Goal: Information Seeking & Learning: Learn about a topic

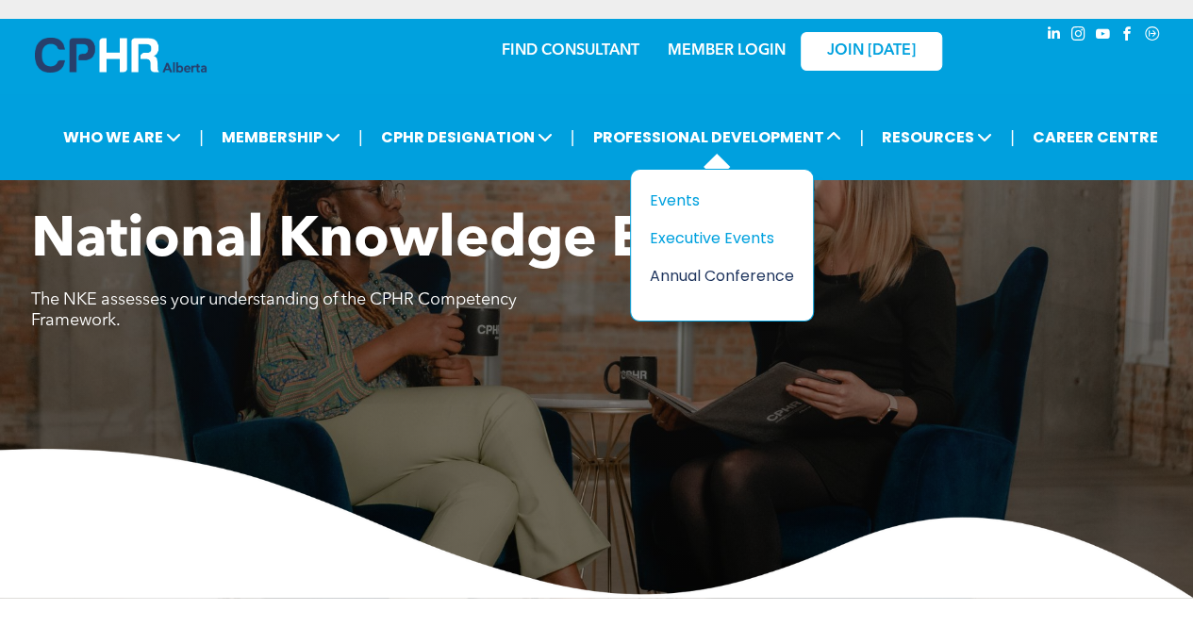
click at [712, 272] on div "Annual Conference" at bounding box center [715, 276] width 130 height 24
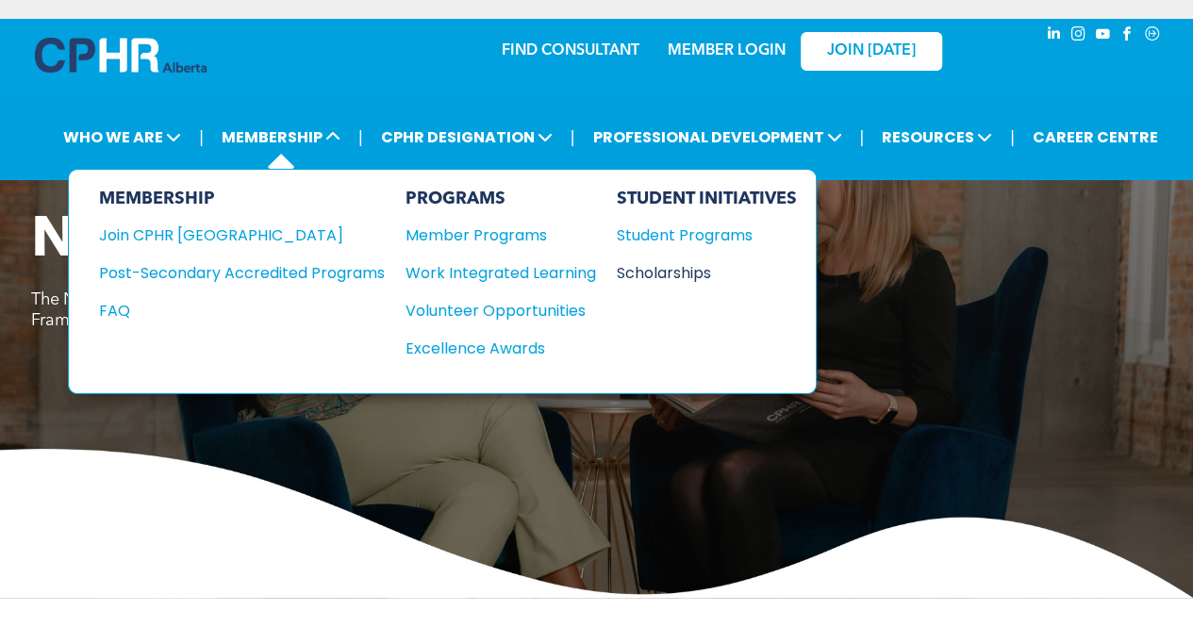
click at [666, 271] on div "Scholarships" at bounding box center [698, 273] width 162 height 24
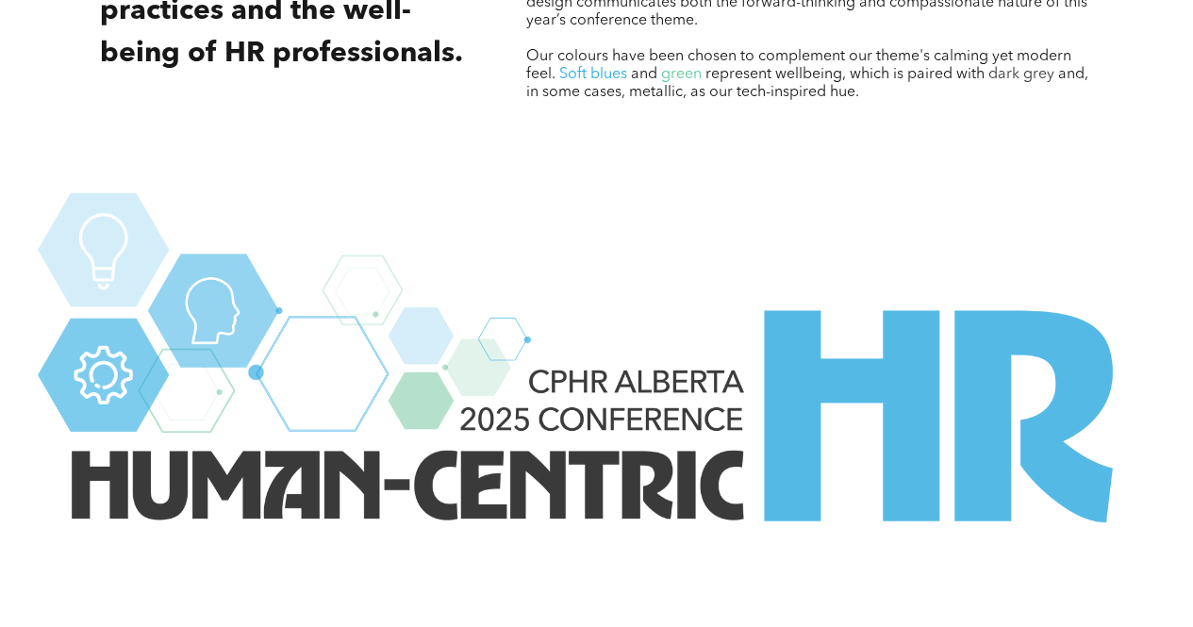
scroll to position [2926, 0]
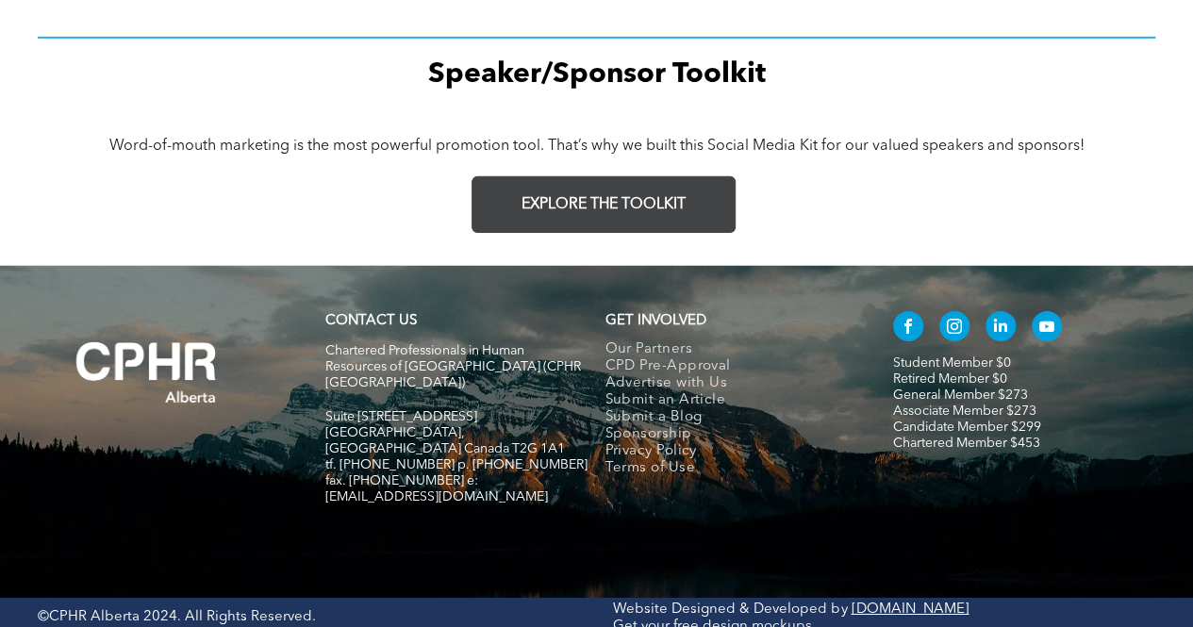
click at [664, 197] on link "EXPLORE THE TOOLKIT" at bounding box center [603, 204] width 264 height 57
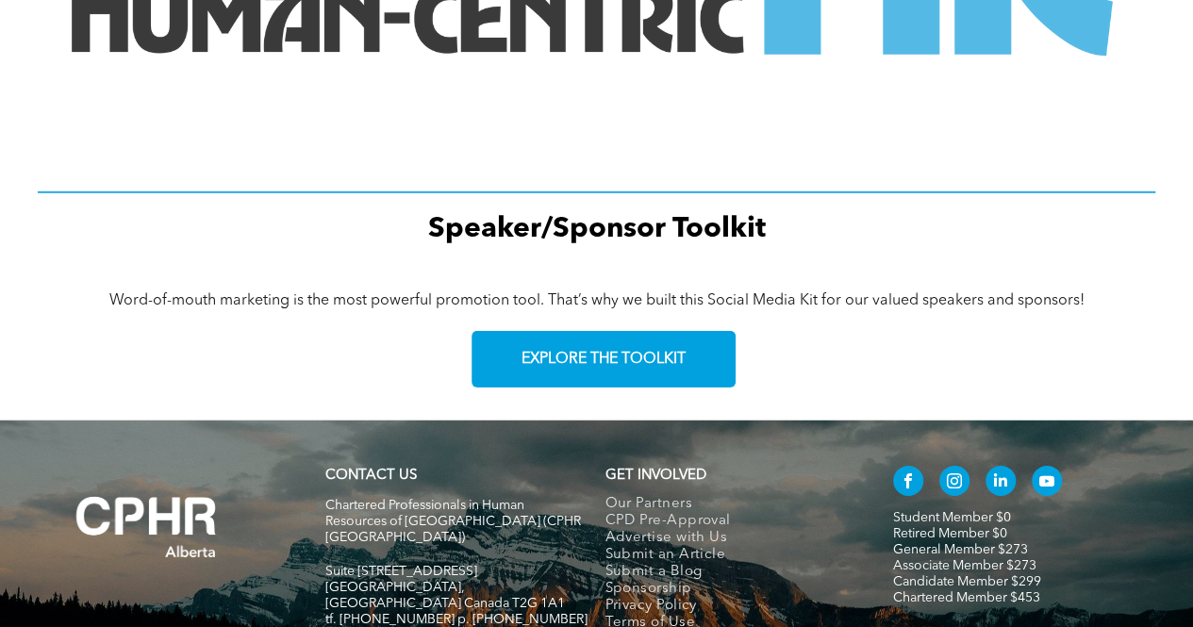
scroll to position [0, 0]
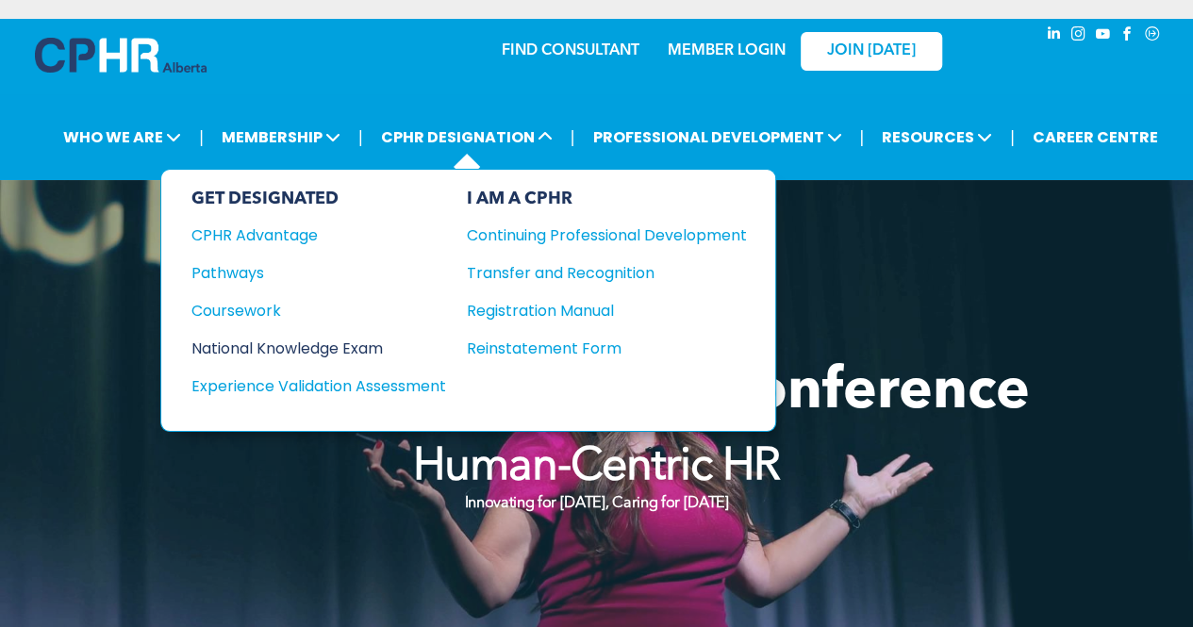
click at [268, 343] on div "National Knowledge Exam" at bounding box center [305, 349] width 229 height 24
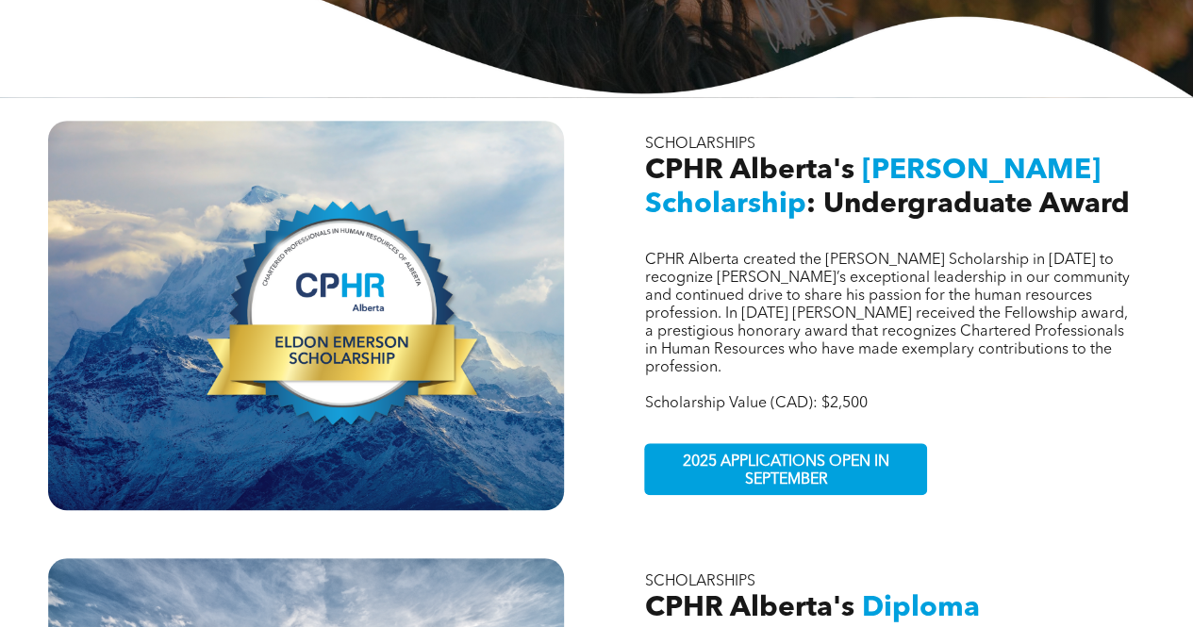
scroll to position [515, 0]
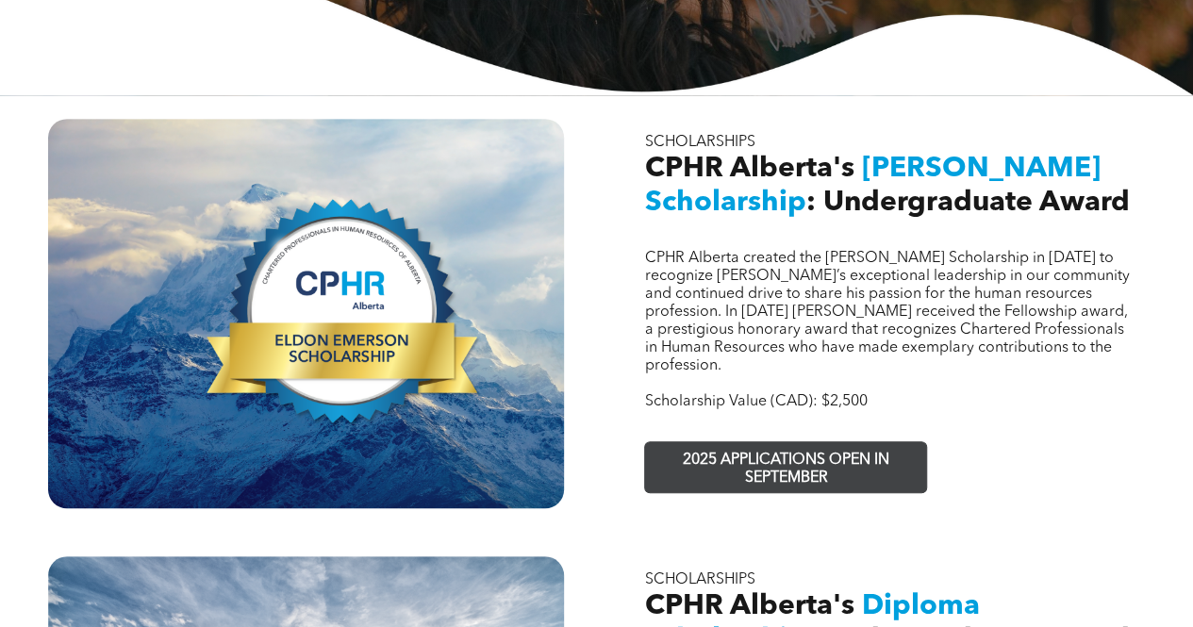
click at [813, 444] on span "2025 APPLICATIONS OPEN IN SEPTEMBER" at bounding box center [785, 469] width 275 height 55
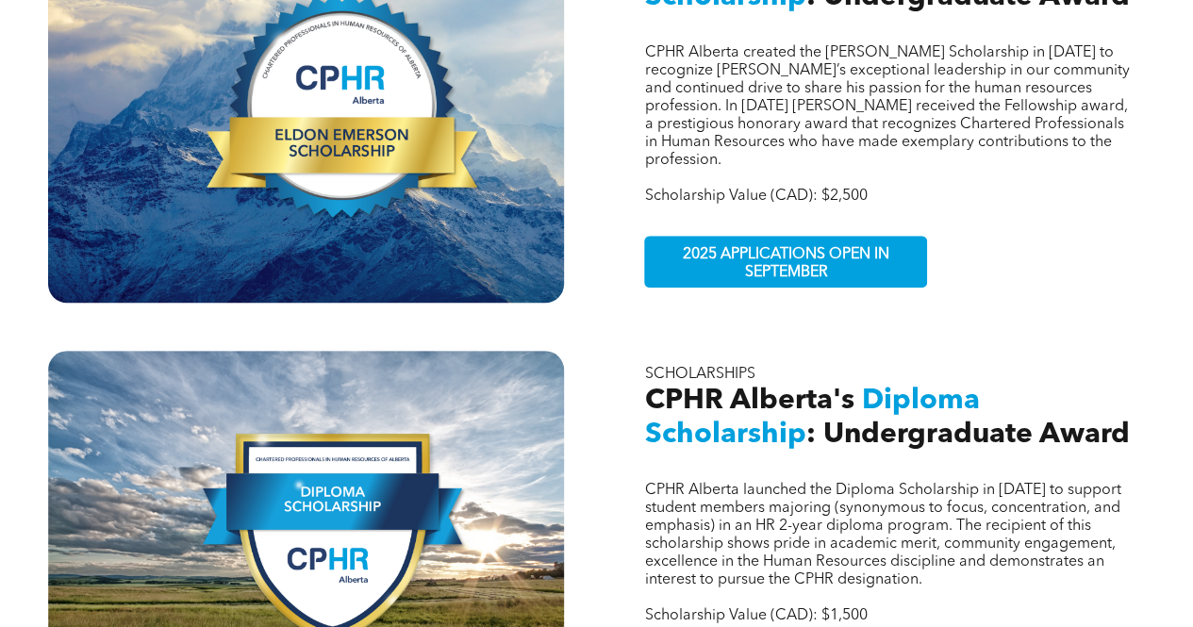
scroll to position [850, 0]
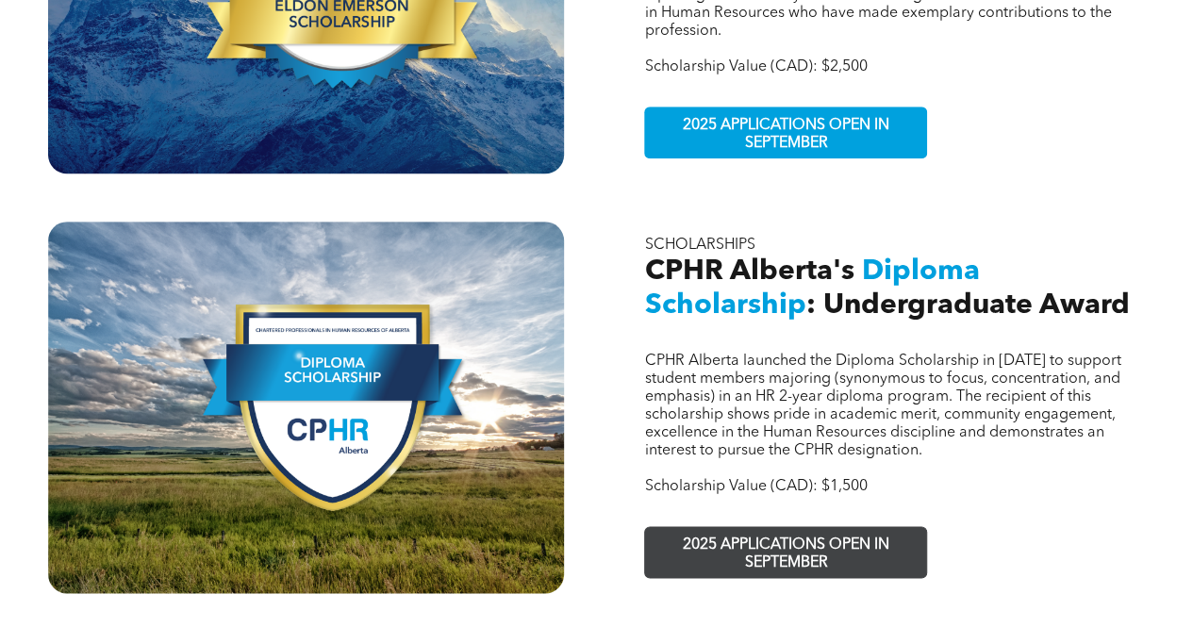
click at [846, 527] on span "2025 APPLICATIONS OPEN IN SEPTEMBER" at bounding box center [785, 554] width 275 height 55
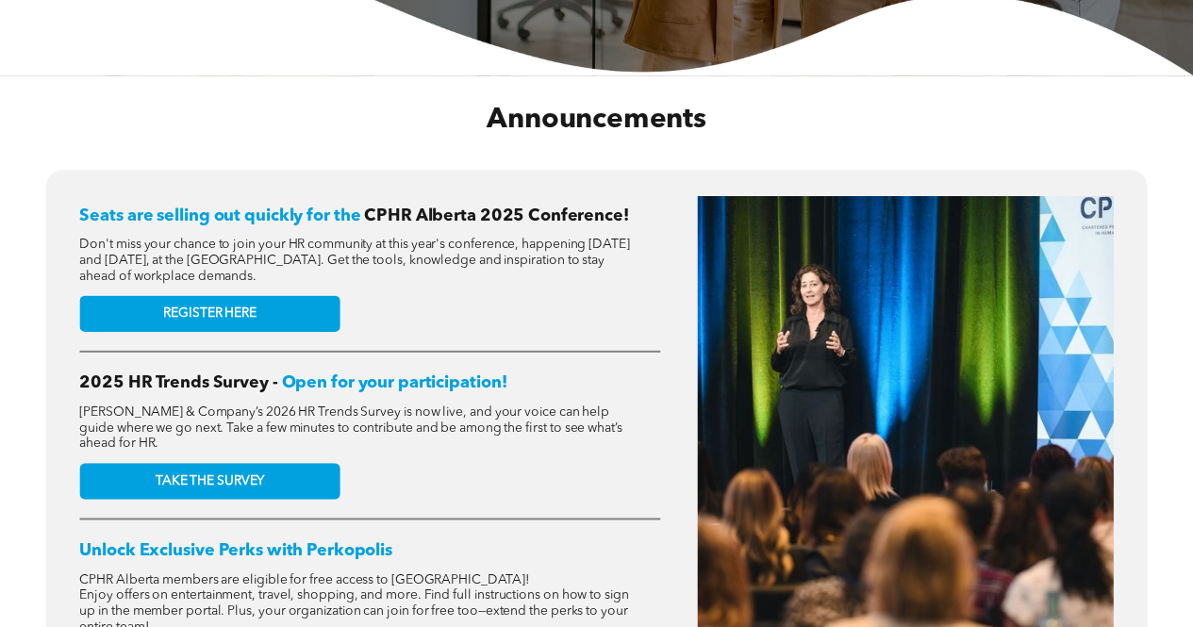
scroll to position [683, 0]
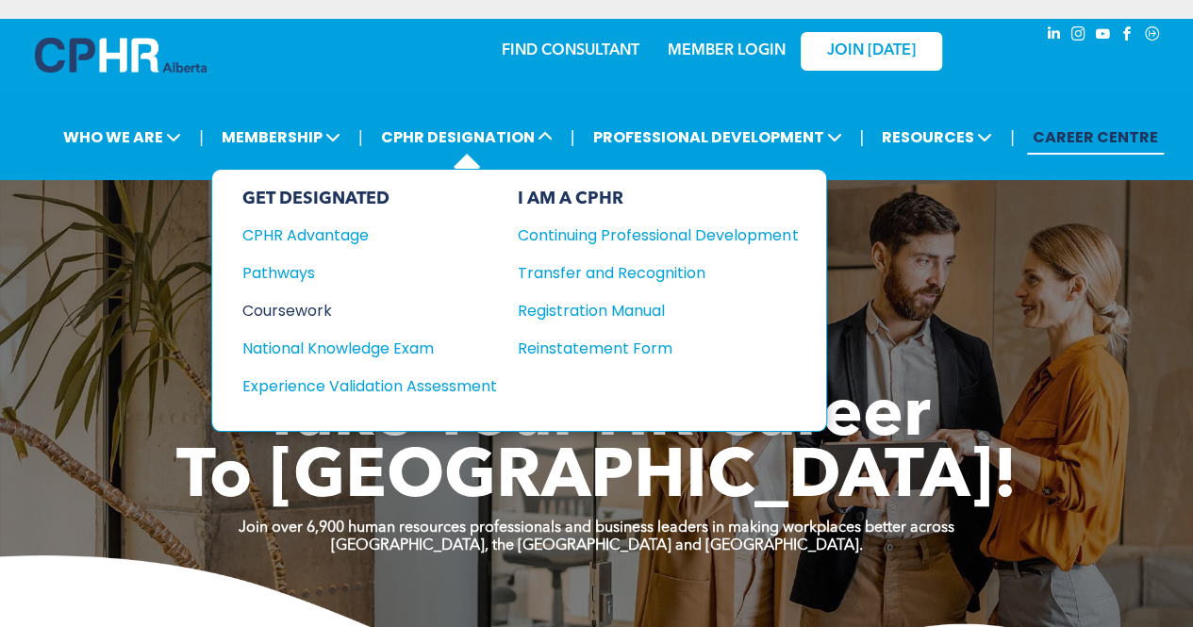
click at [299, 299] on div "Coursework" at bounding box center [356, 311] width 229 height 24
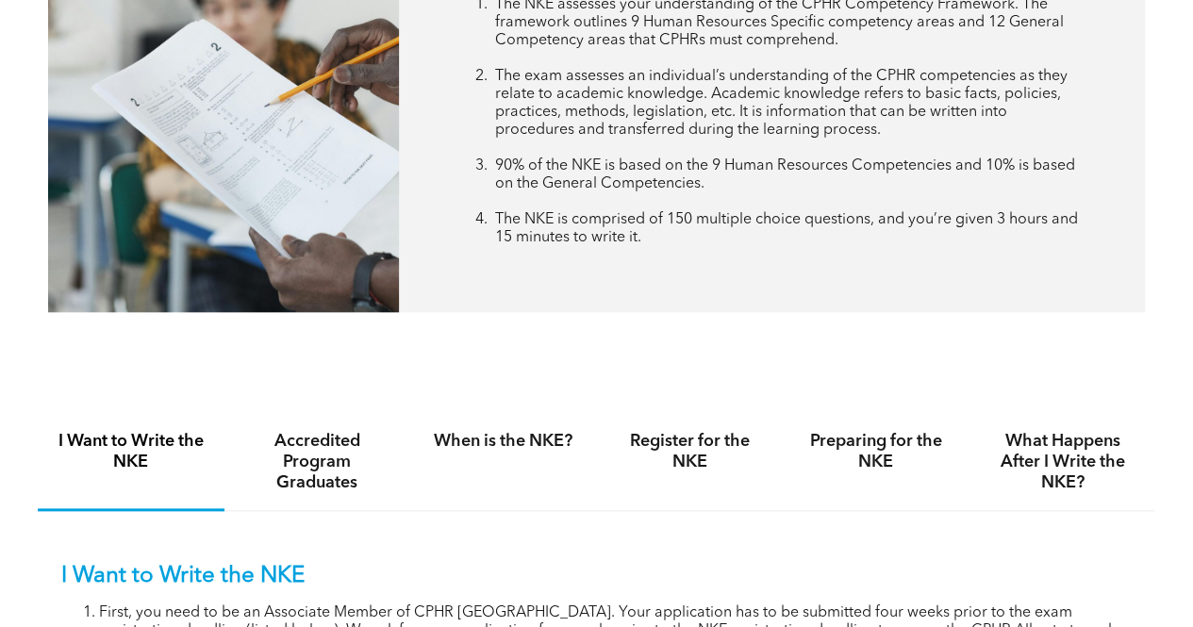
scroll to position [1197, 0]
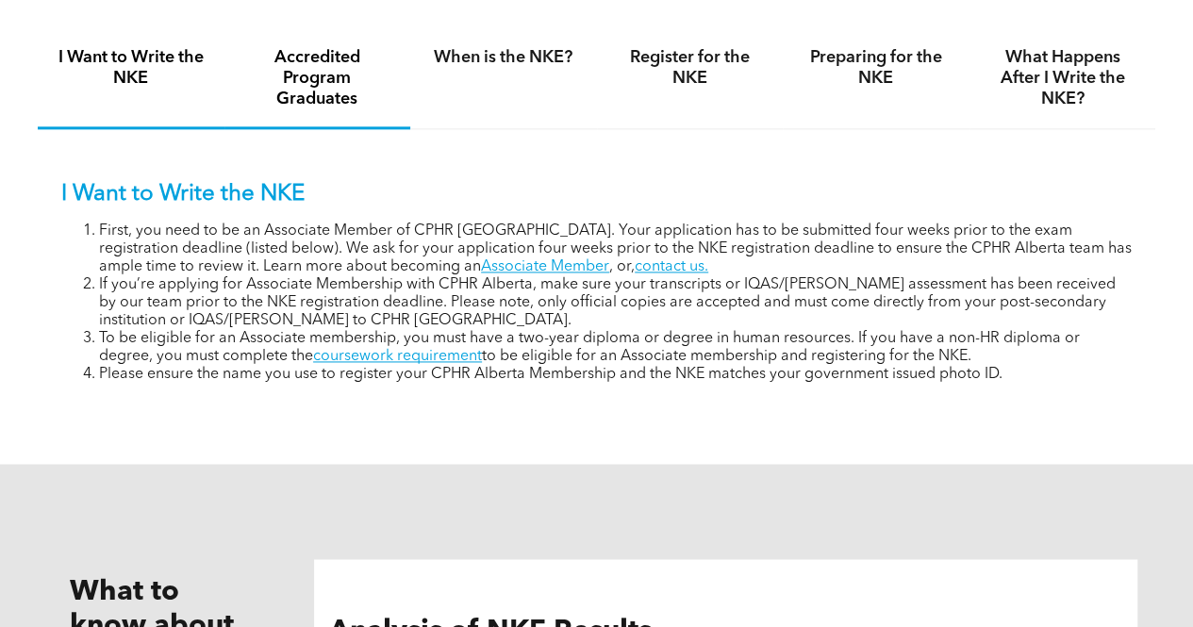
click at [332, 103] on h4 "Accredited Program Graduates" at bounding box center [317, 78] width 153 height 62
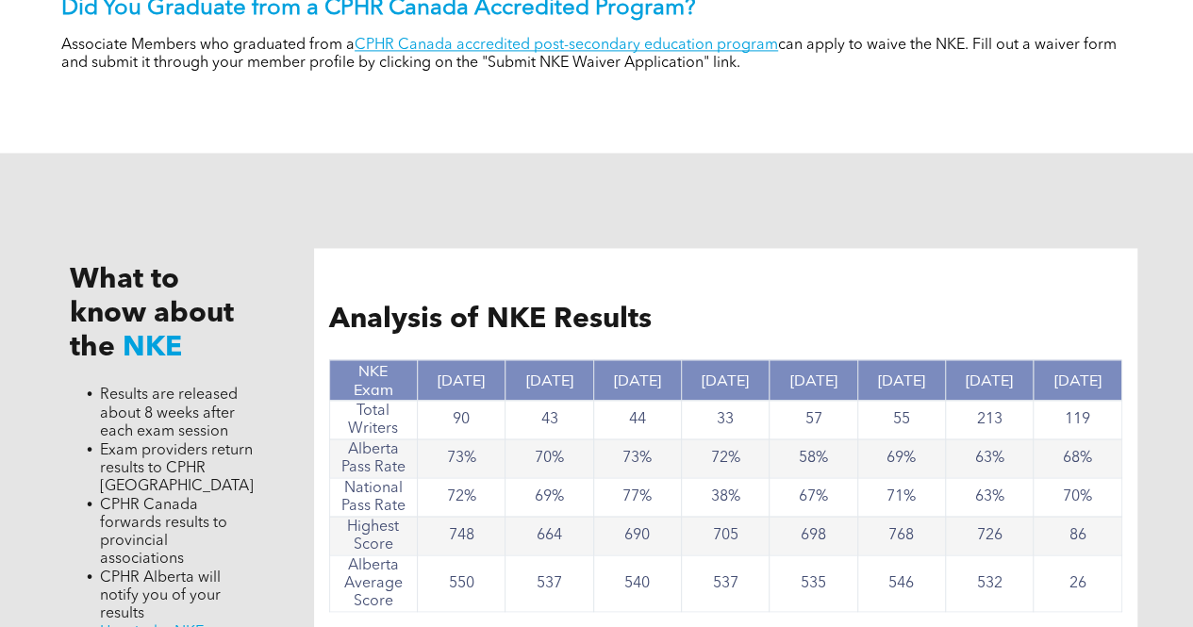
scroll to position [1113, 0]
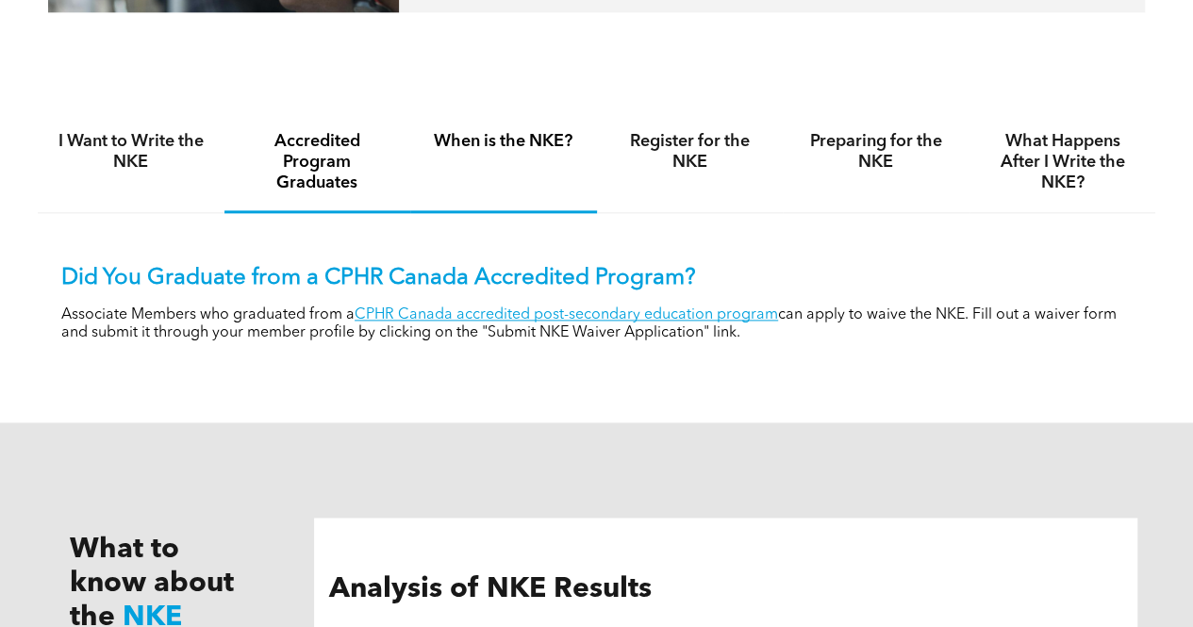
click at [528, 141] on h4 "When is the NKE?" at bounding box center [503, 141] width 153 height 21
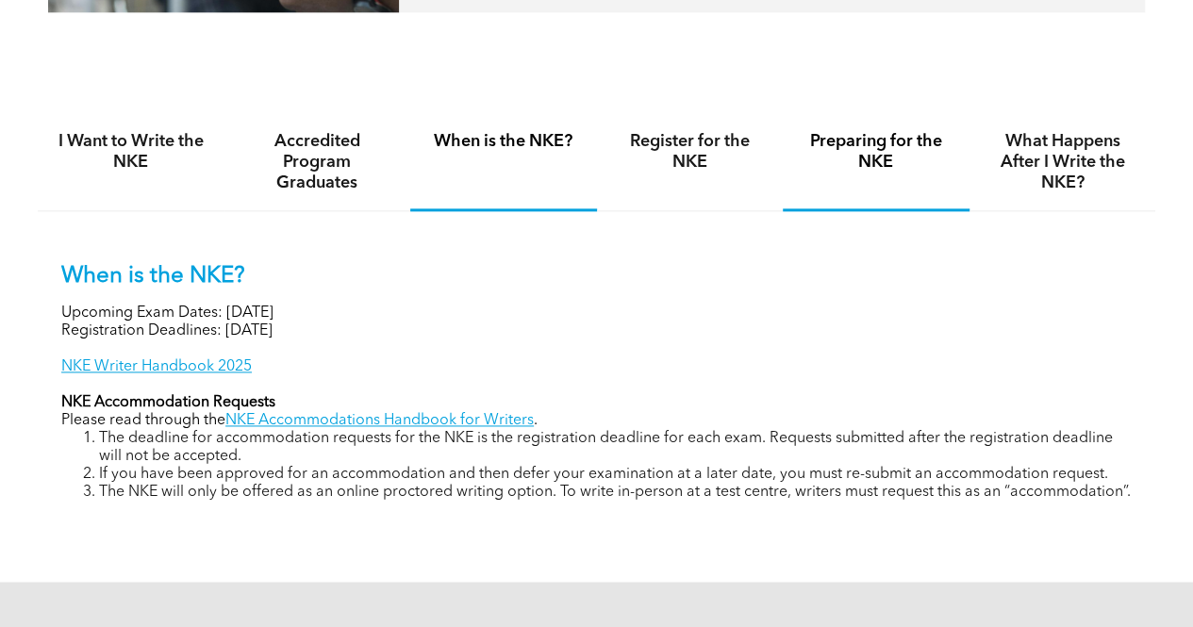
click at [854, 173] on h4 "Preparing for the NKE" at bounding box center [876, 151] width 153 height 41
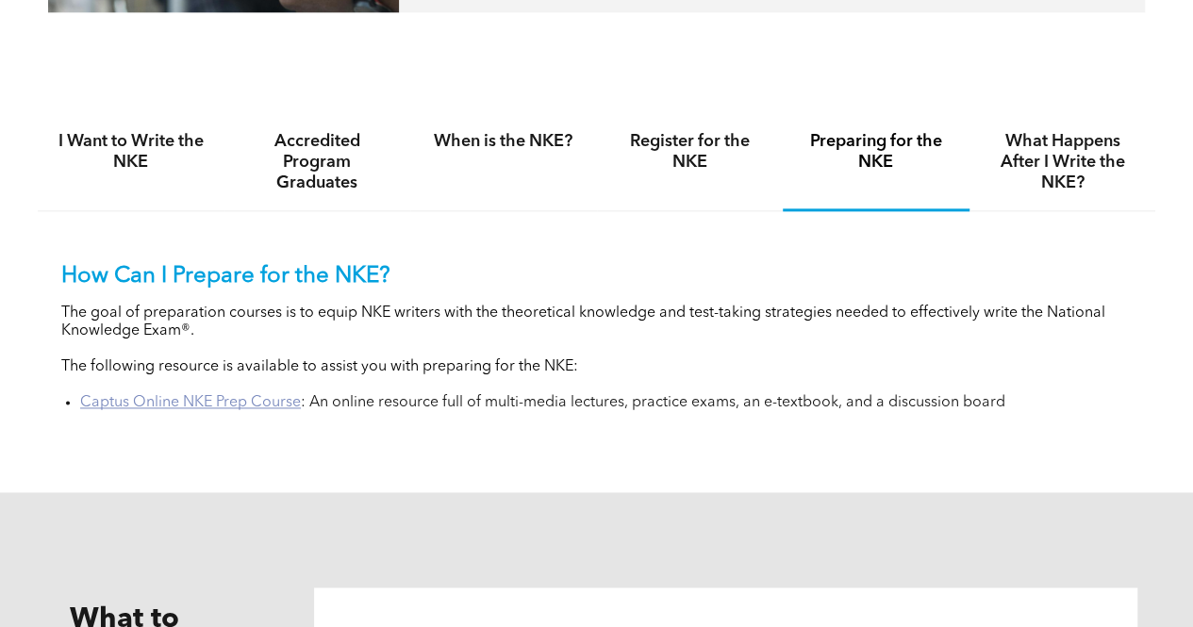
click at [241, 410] on link "Captus Online NKE Prep Course" at bounding box center [190, 402] width 221 height 15
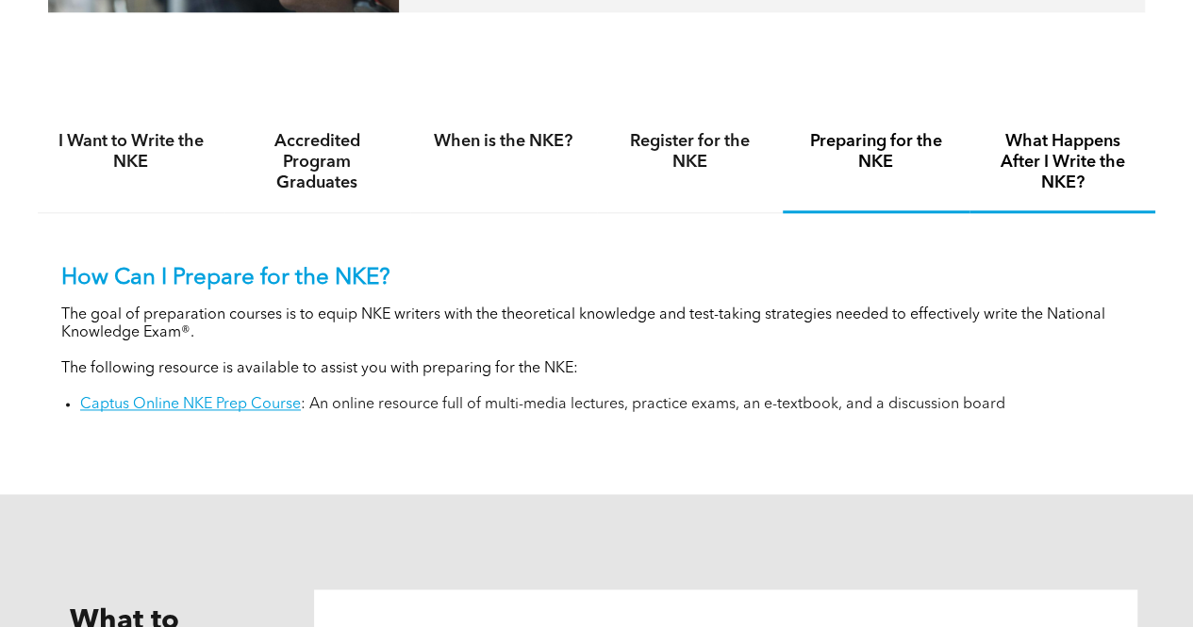
click at [1090, 190] on h4 "What Happens After I Write the NKE?" at bounding box center [1062, 162] width 153 height 62
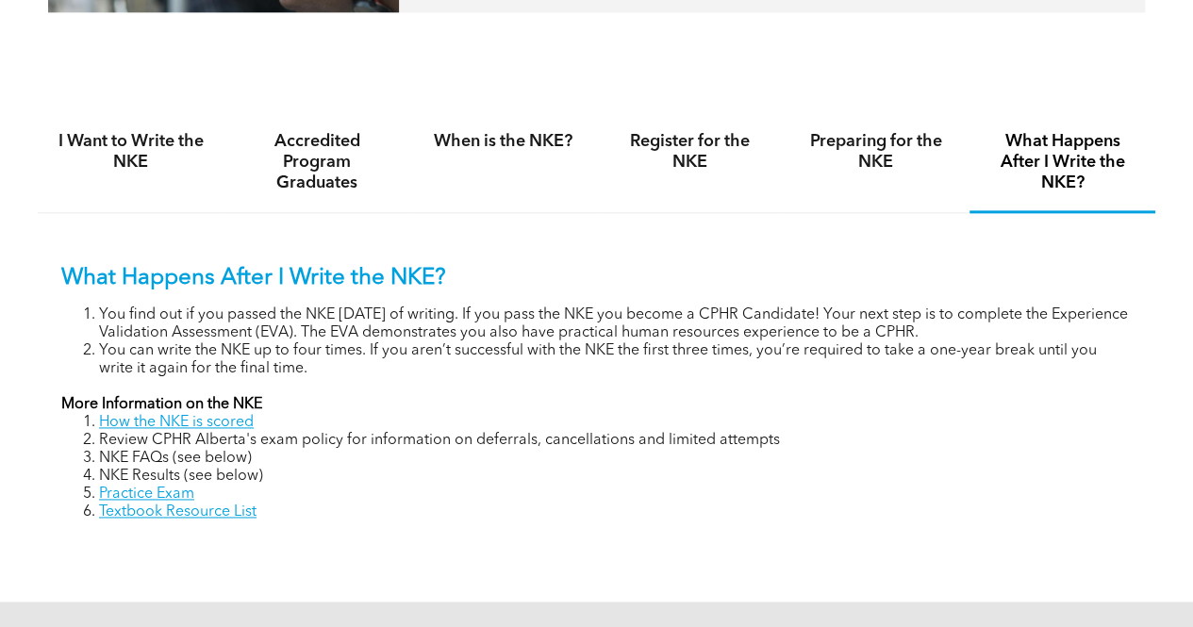
scroll to position [0, 0]
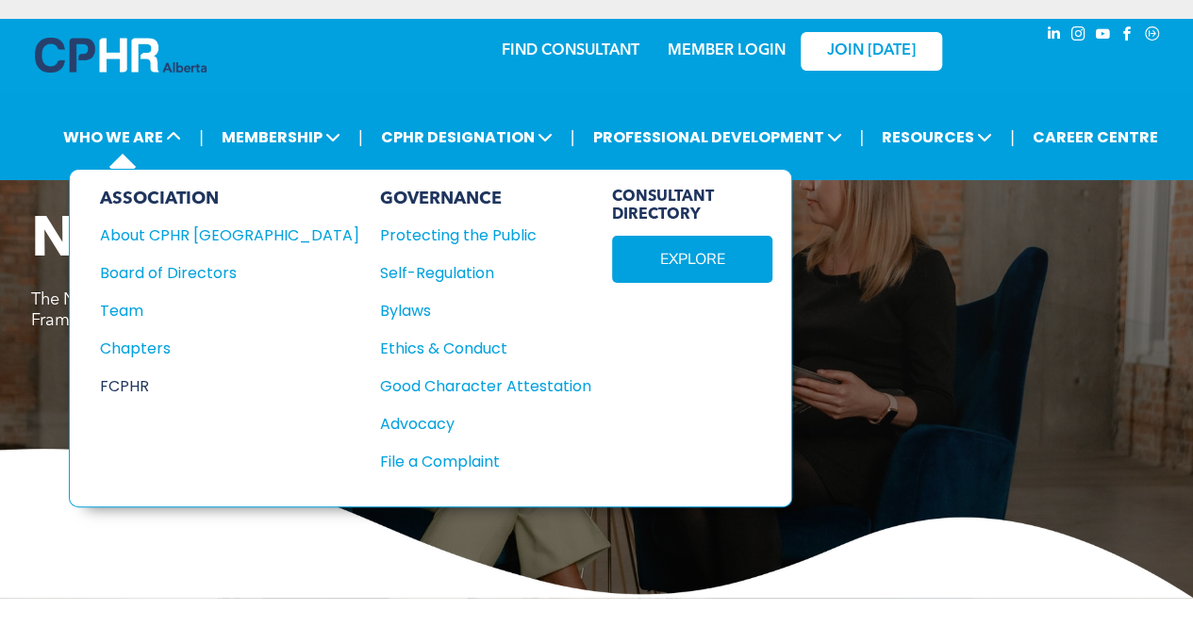
click at [124, 387] on div "FCPHR" at bounding box center [217, 386] width 234 height 24
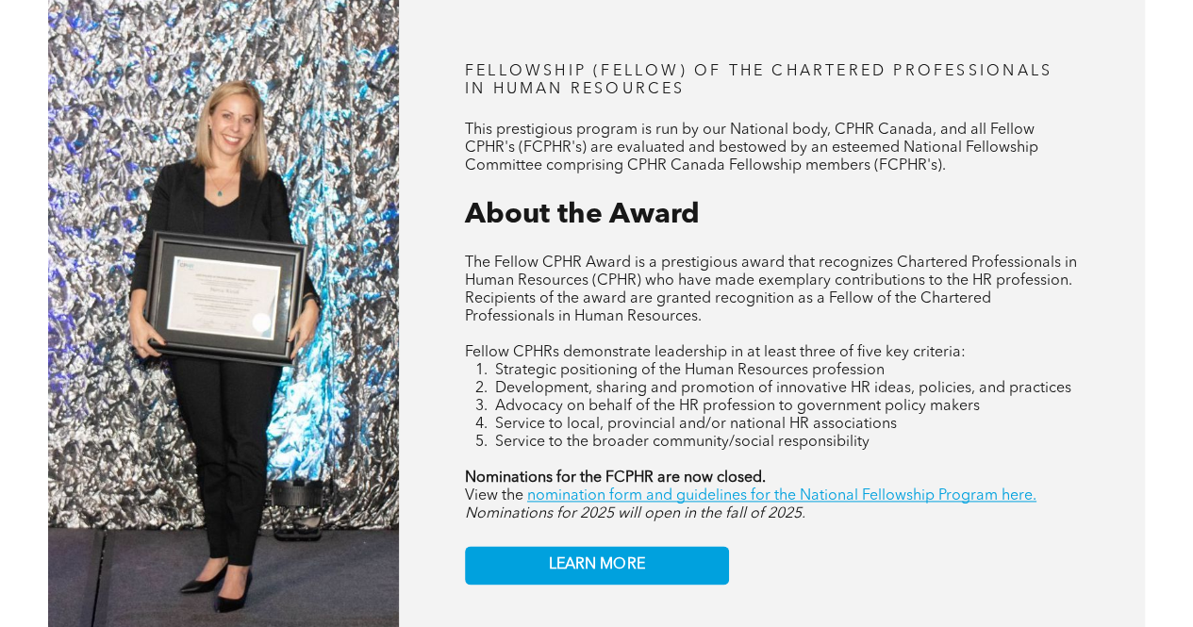
scroll to position [985, 0]
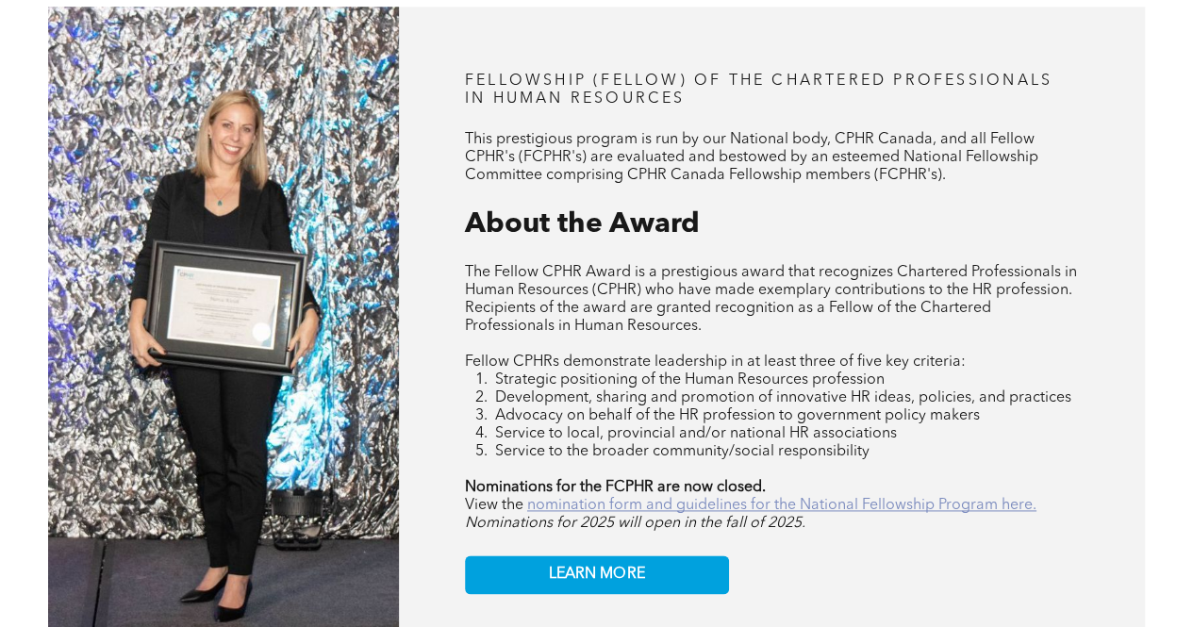
click at [875, 513] on link "nomination form and guidelines for the National Fellowship Program here." at bounding box center [781, 505] width 509 height 15
